Goal: Check status: Check status

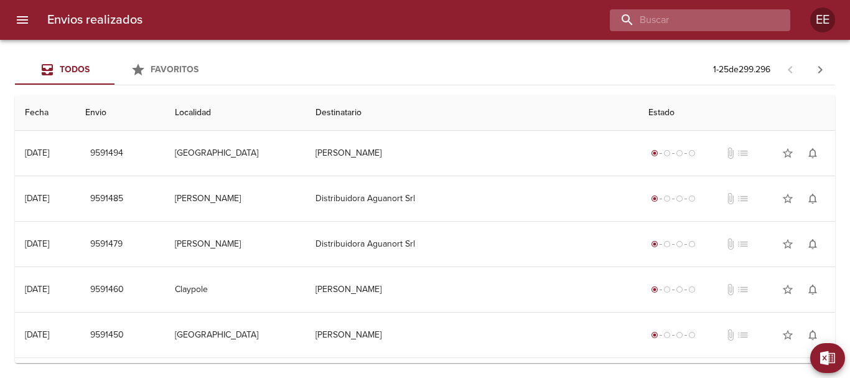
click at [740, 11] on input "buscar" at bounding box center [689, 20] width 159 height 22
type input "[PERSON_NAME]"
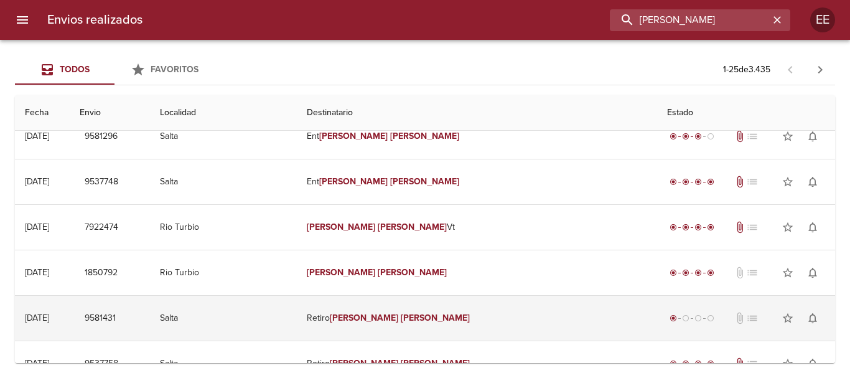
scroll to position [125, 0]
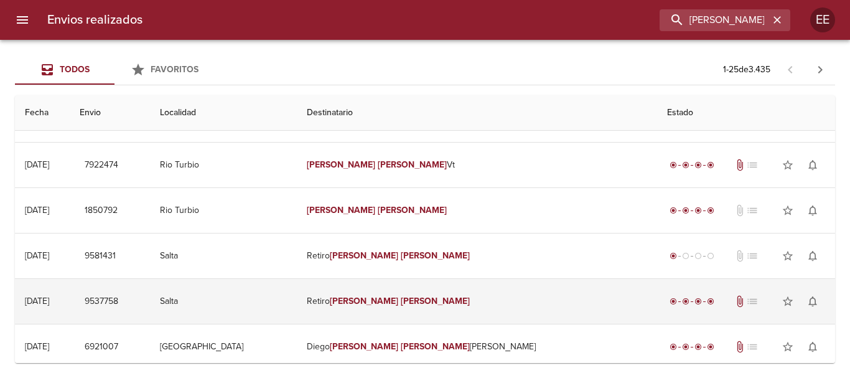
click at [435, 301] on td "Retiro [PERSON_NAME]" at bounding box center [477, 301] width 360 height 45
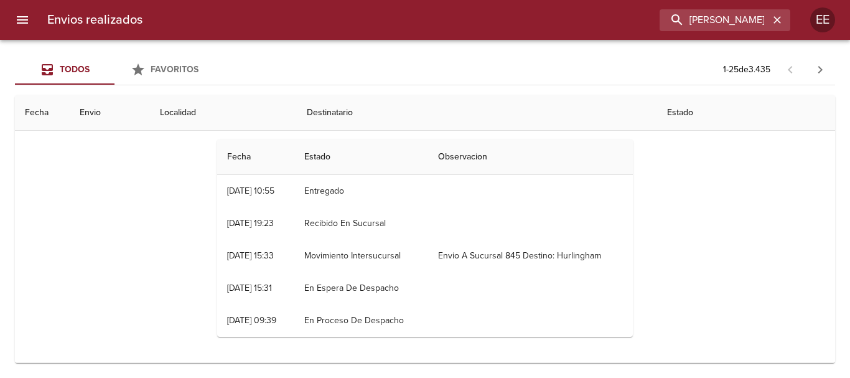
scroll to position [249, 0]
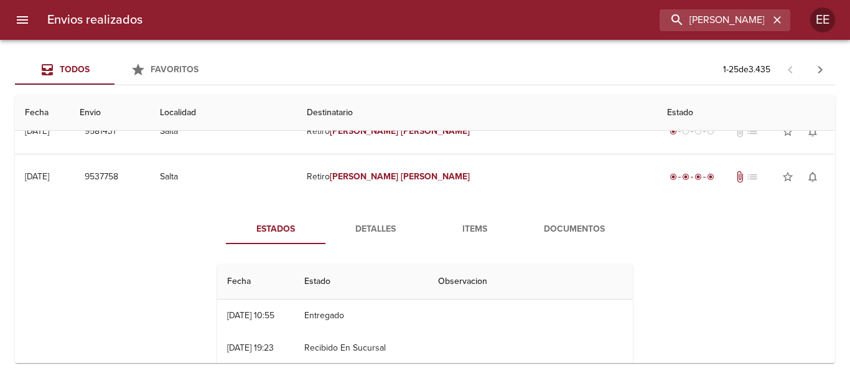
click at [383, 224] on span "Detalles" at bounding box center [375, 230] width 85 height 16
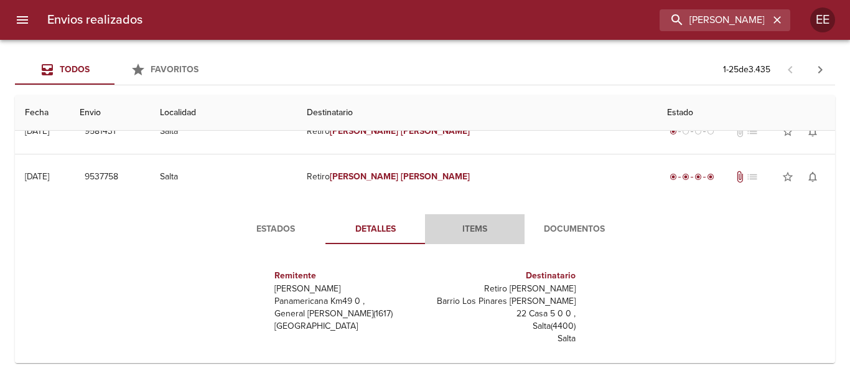
click at [473, 229] on span "Items" at bounding box center [475, 230] width 85 height 16
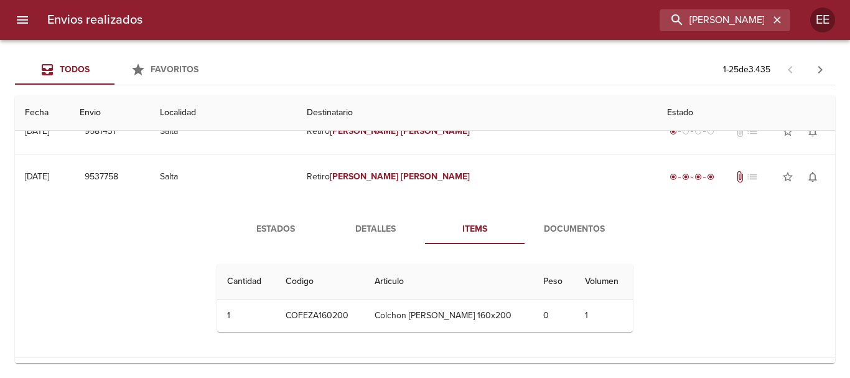
click at [565, 230] on span "Documentos" at bounding box center [574, 230] width 85 height 16
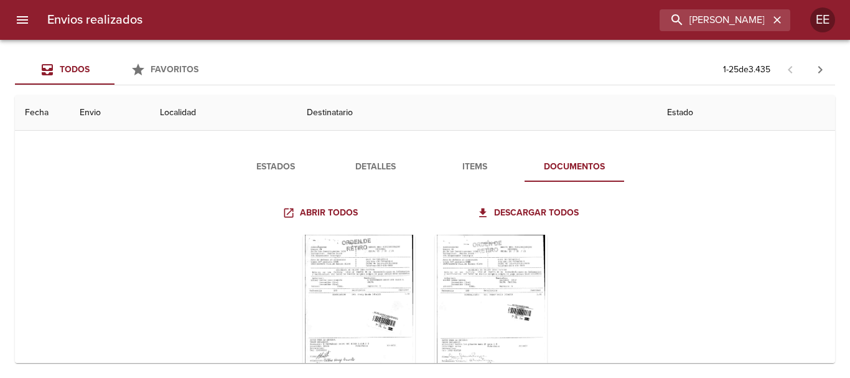
scroll to position [436, 0]
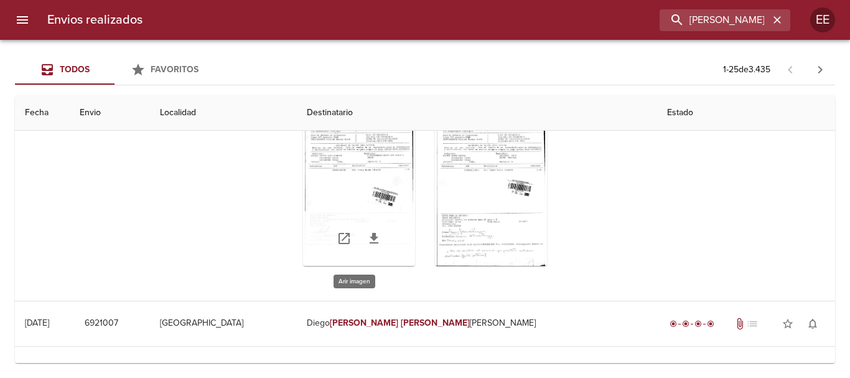
click at [349, 191] on div "Tabla de envíos del cliente" at bounding box center [359, 188] width 112 height 156
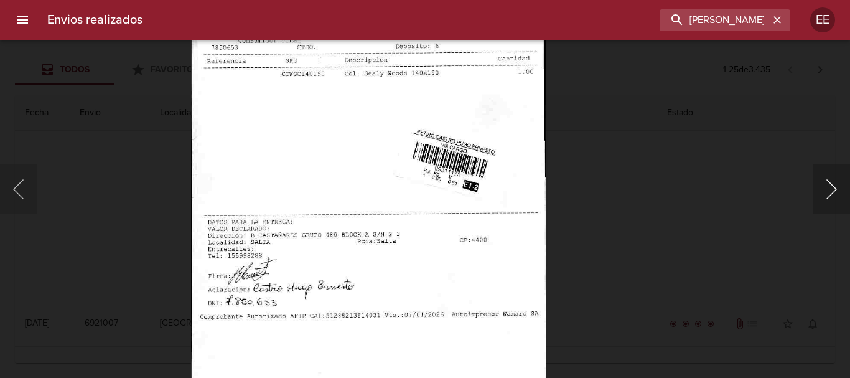
click at [830, 191] on button "Siguiente" at bounding box center [831, 189] width 37 height 50
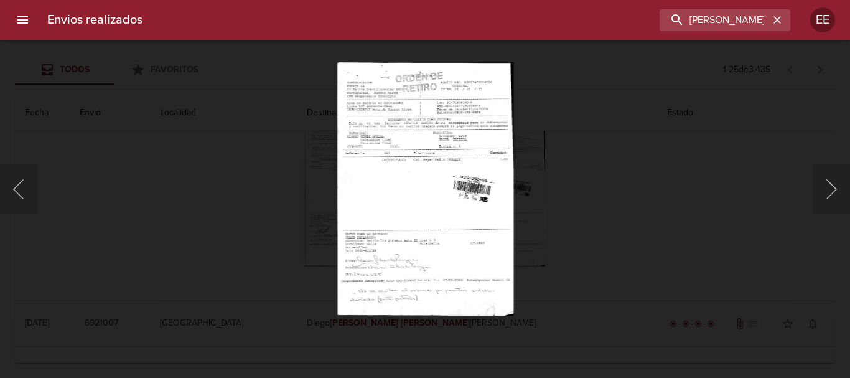
click at [423, 272] on img "Lightbox" at bounding box center [425, 188] width 177 height 253
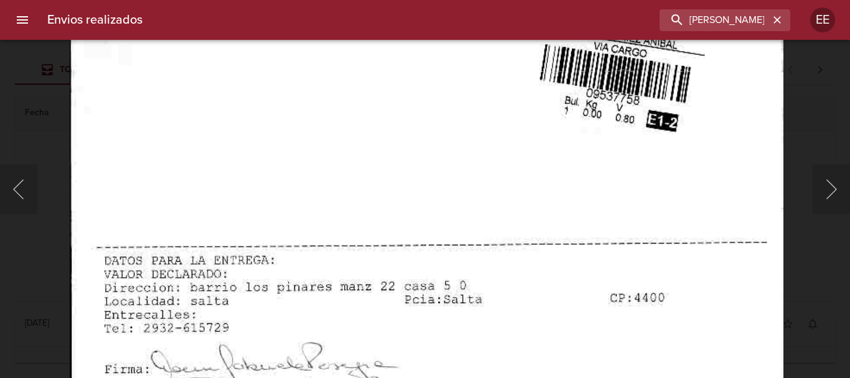
click at [426, 357] on img "Lightbox" at bounding box center [426, 79] width 713 height 1022
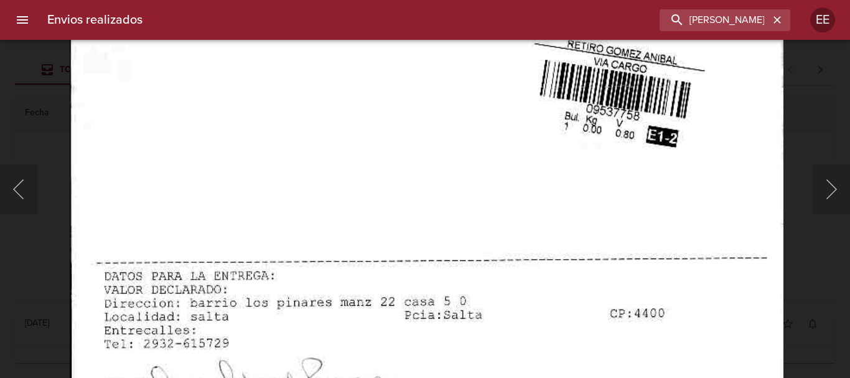
click at [458, 334] on img "Lightbox" at bounding box center [426, 95] width 713 height 1022
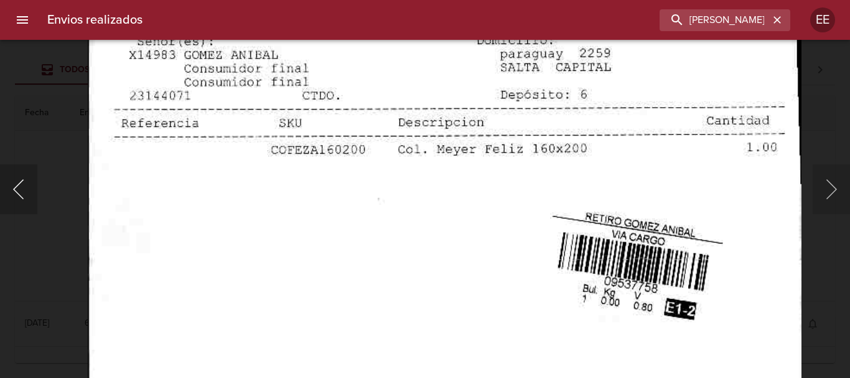
click at [26, 187] on button "Anterior" at bounding box center [18, 189] width 37 height 50
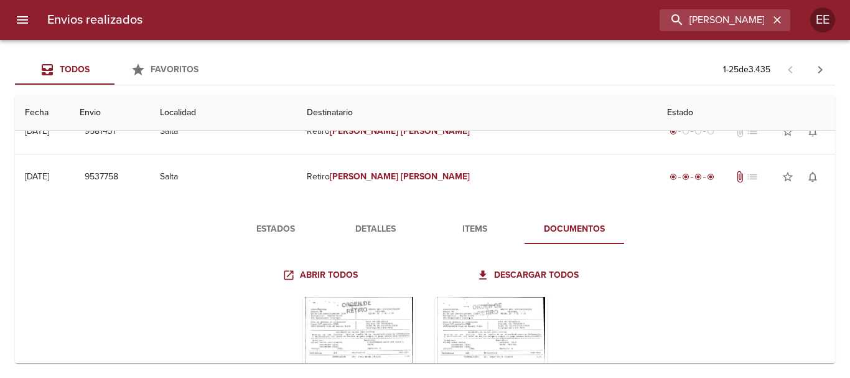
scroll to position [187, 0]
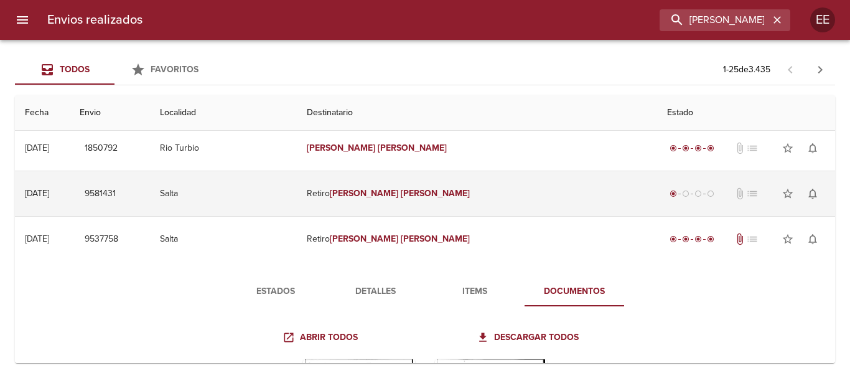
click at [399, 195] on em "[PERSON_NAME]" at bounding box center [364, 193] width 69 height 11
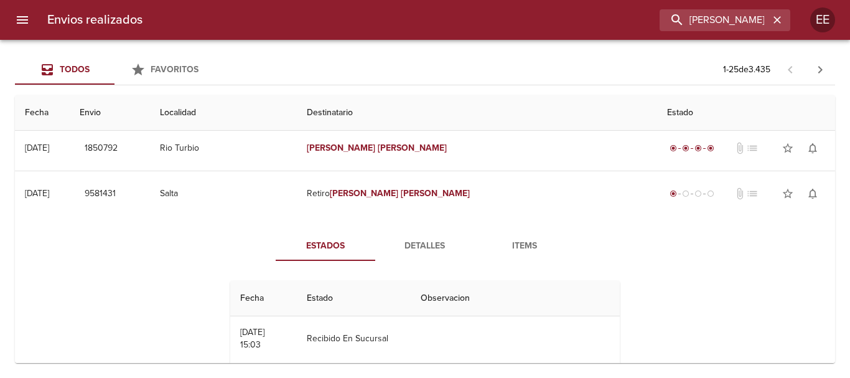
click at [422, 245] on span "Detalles" at bounding box center [425, 246] width 85 height 16
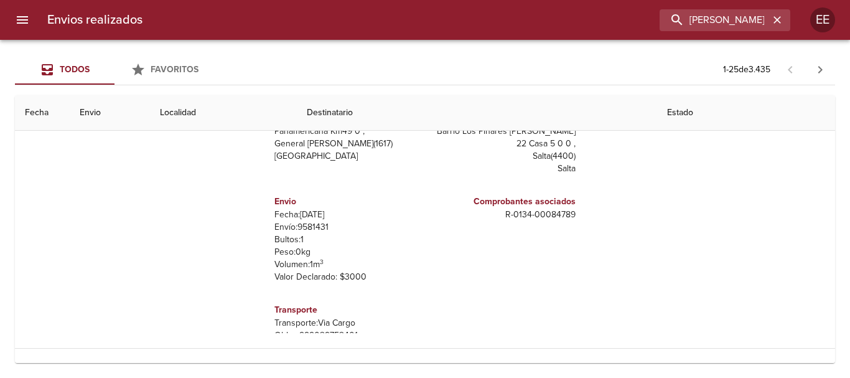
scroll to position [249, 0]
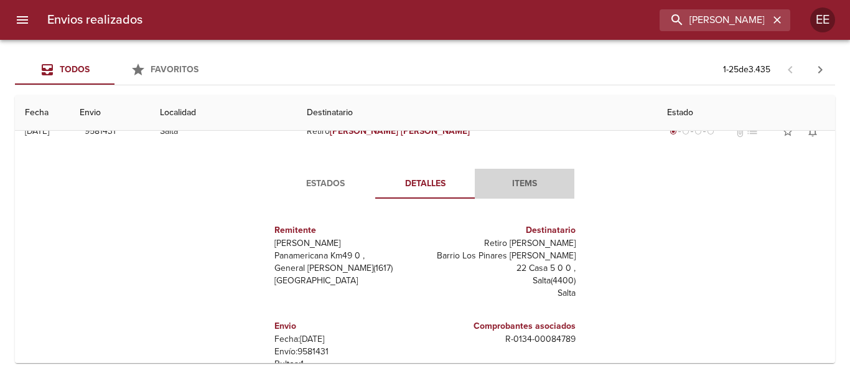
click at [533, 185] on span "Items" at bounding box center [524, 184] width 85 height 16
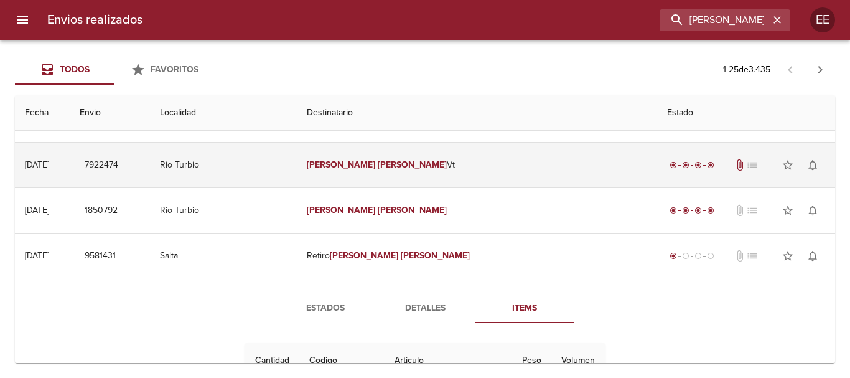
scroll to position [0, 0]
